Goal: Check status: Check status

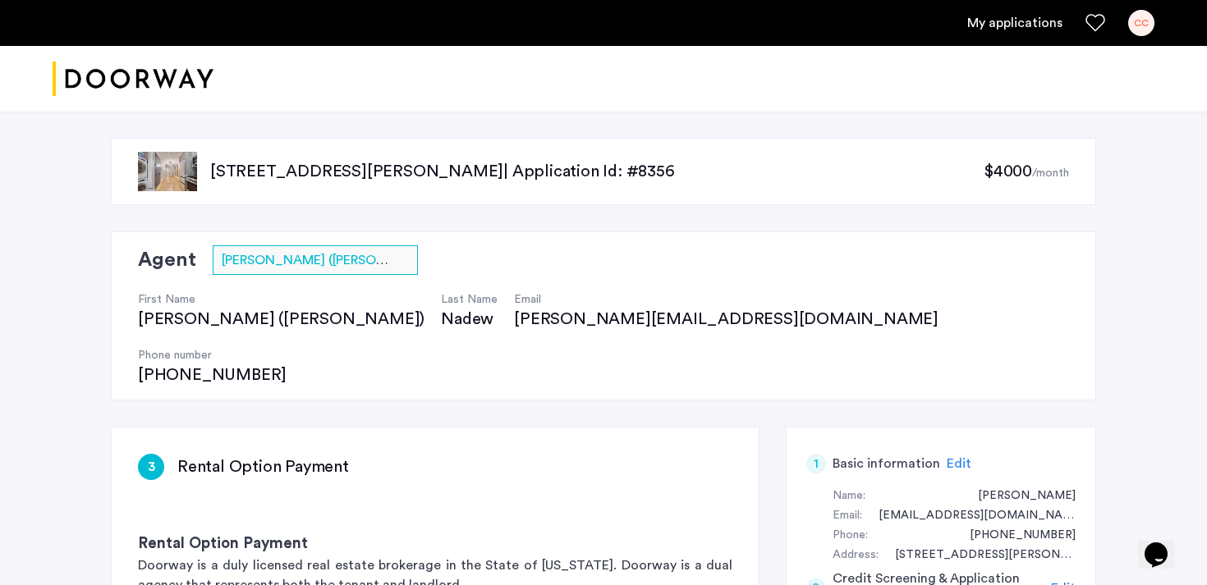
click at [259, 171] on p "[STREET_ADDRESS][PERSON_NAME] | Application Id: #8356" at bounding box center [596, 171] width 773 height 23
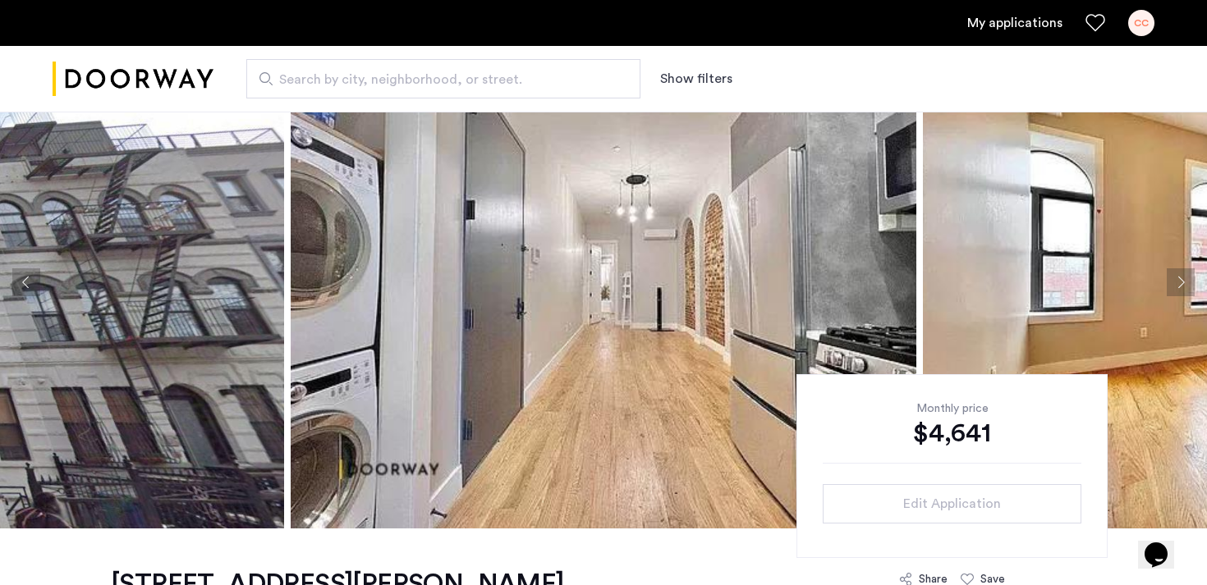
scroll to position [76, 0]
click at [1006, 16] on link "My applications" at bounding box center [1014, 23] width 95 height 20
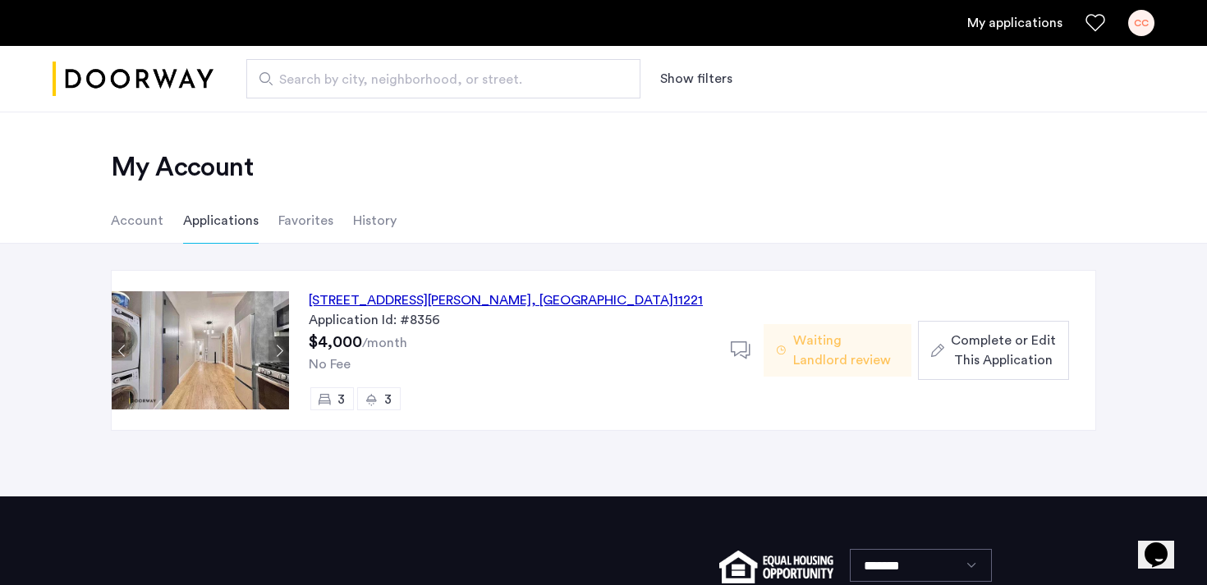
click at [894, 348] on span "Waiting Landlord review" at bounding box center [845, 350] width 105 height 39
